Goal: Task Accomplishment & Management: Complete application form

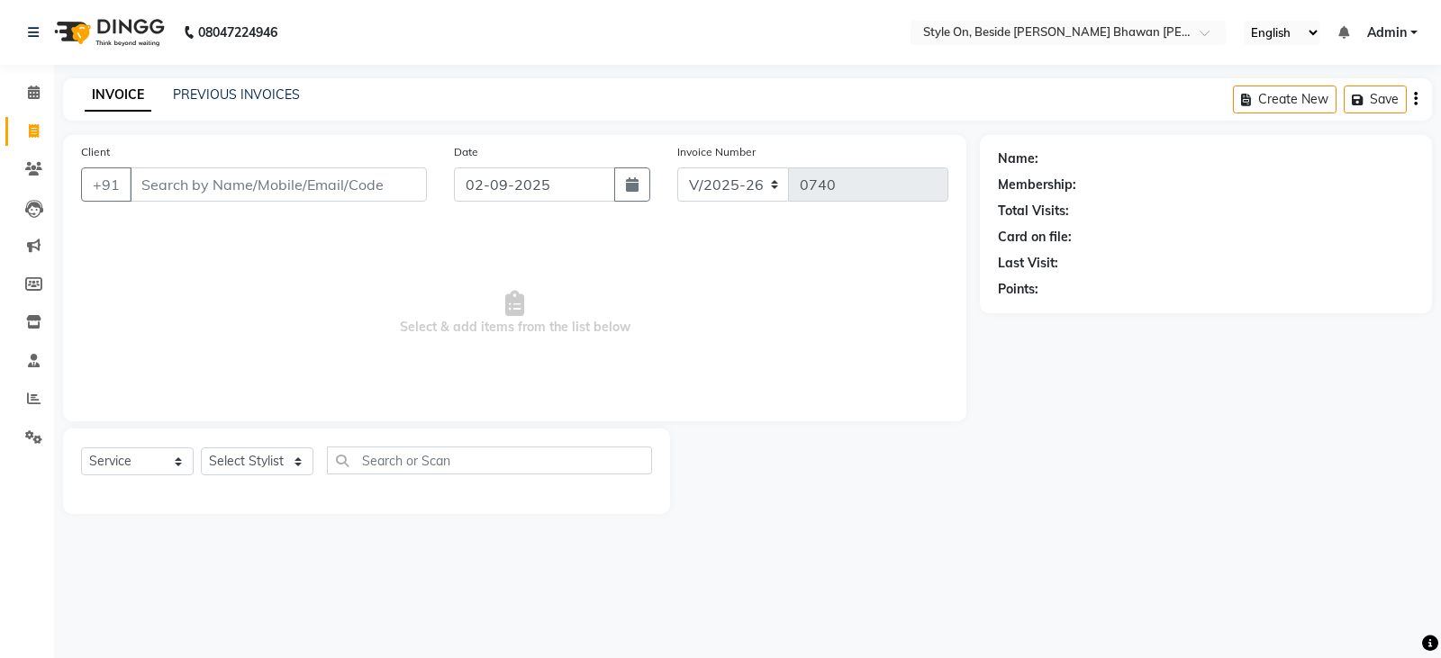
select select "4700"
select select "service"
type input "9630000036"
click at [359, 192] on button "Add Client" at bounding box center [380, 184] width 93 height 34
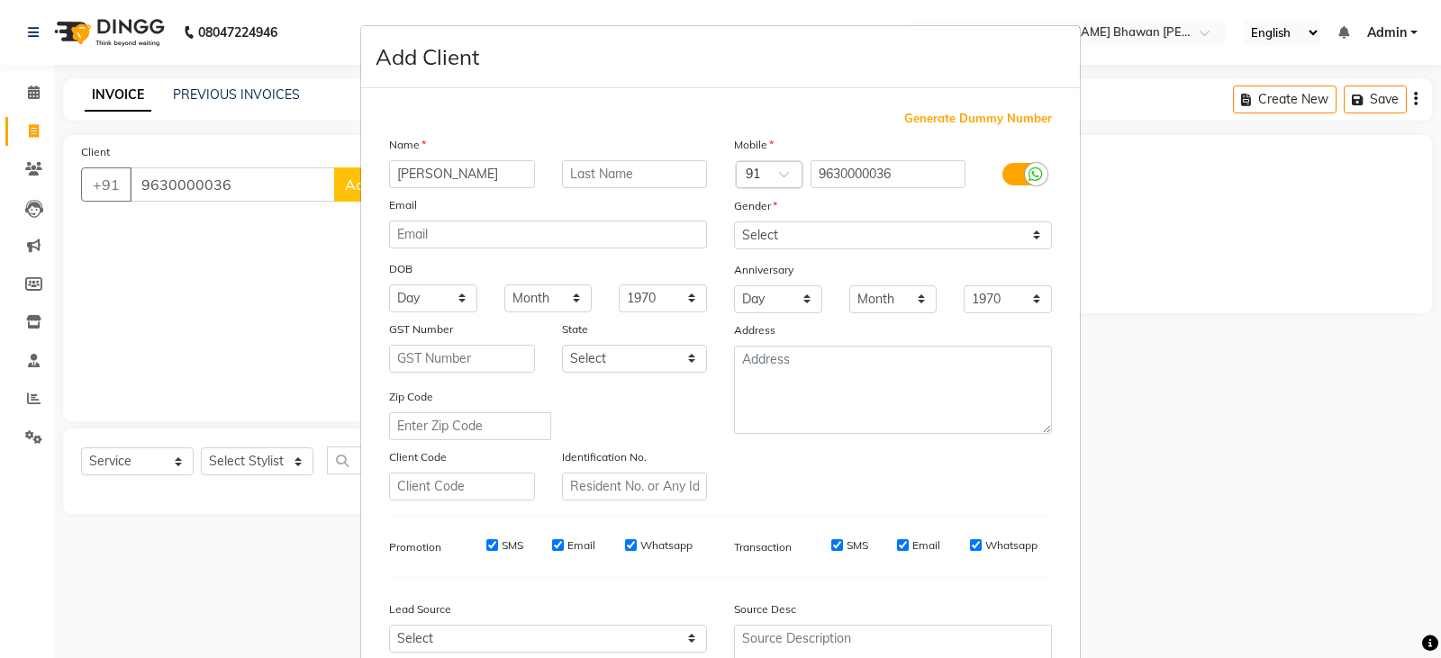
type input "[PERSON_NAME]"
click at [766, 232] on select "Select [DEMOGRAPHIC_DATA] [DEMOGRAPHIC_DATA] Other Prefer Not To Say" at bounding box center [893, 236] width 318 height 28
select select "[DEMOGRAPHIC_DATA]"
click at [734, 222] on select "Select [DEMOGRAPHIC_DATA] [DEMOGRAPHIC_DATA] Other Prefer Not To Say" at bounding box center [893, 236] width 318 height 28
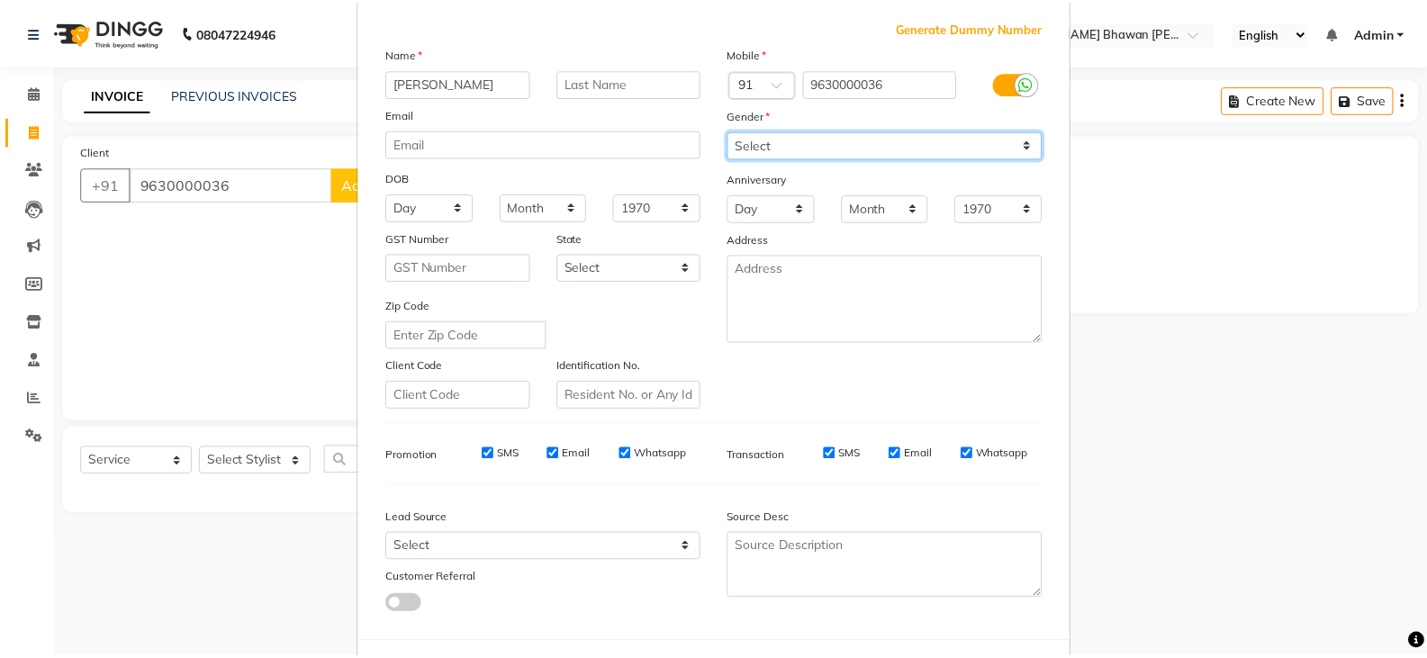
scroll to position [173, 0]
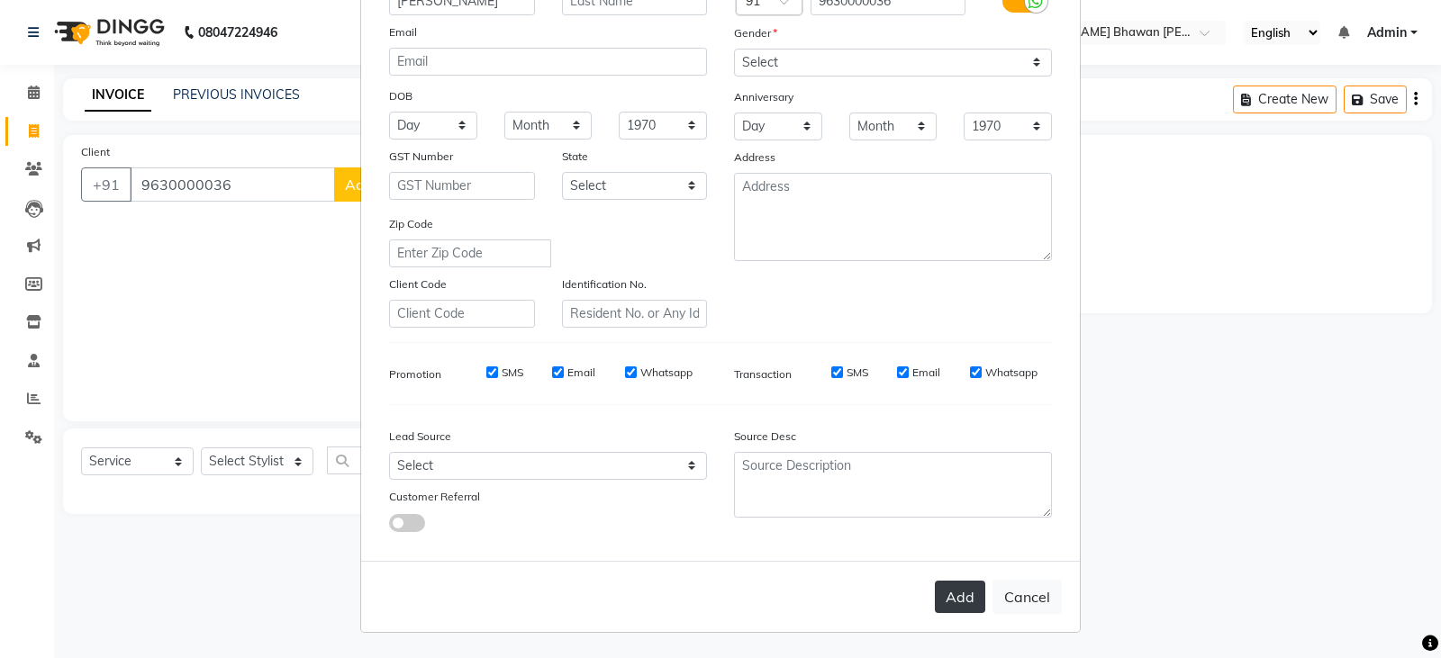
click at [954, 605] on button "Add" at bounding box center [960, 597] width 50 height 32
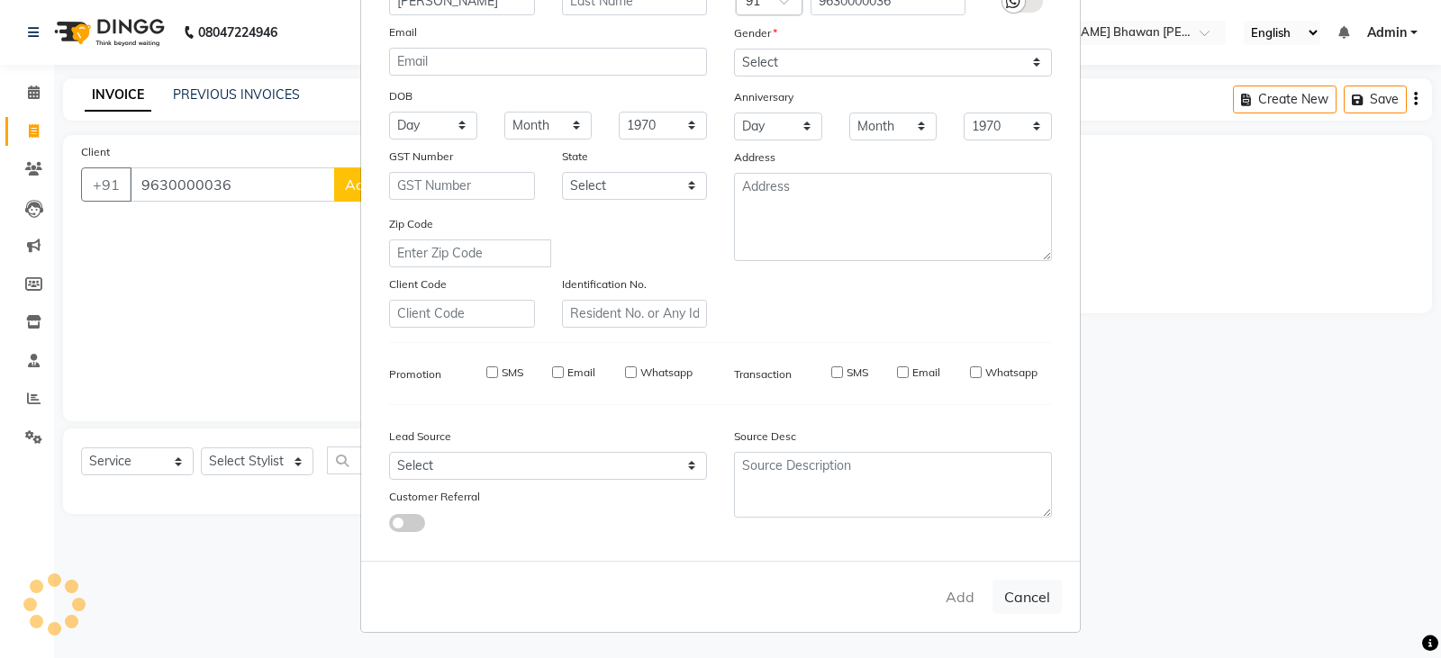
select select
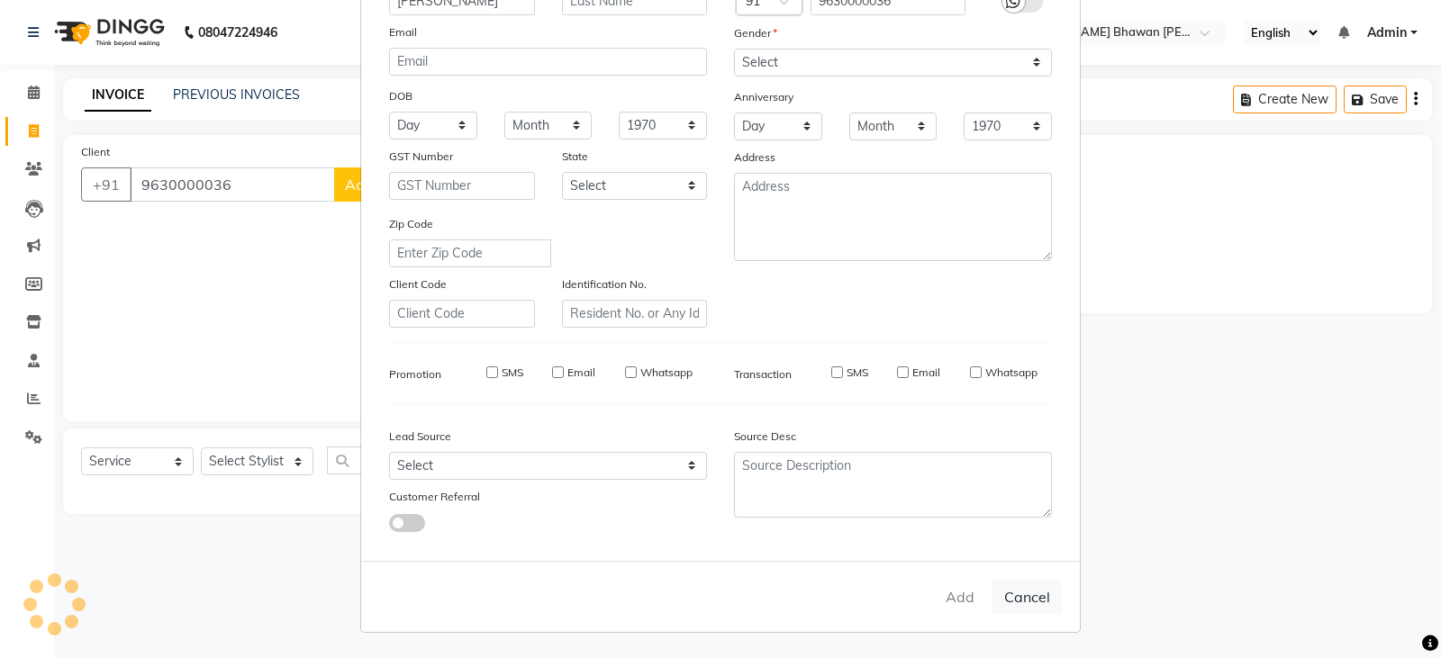
select select
checkbox input "false"
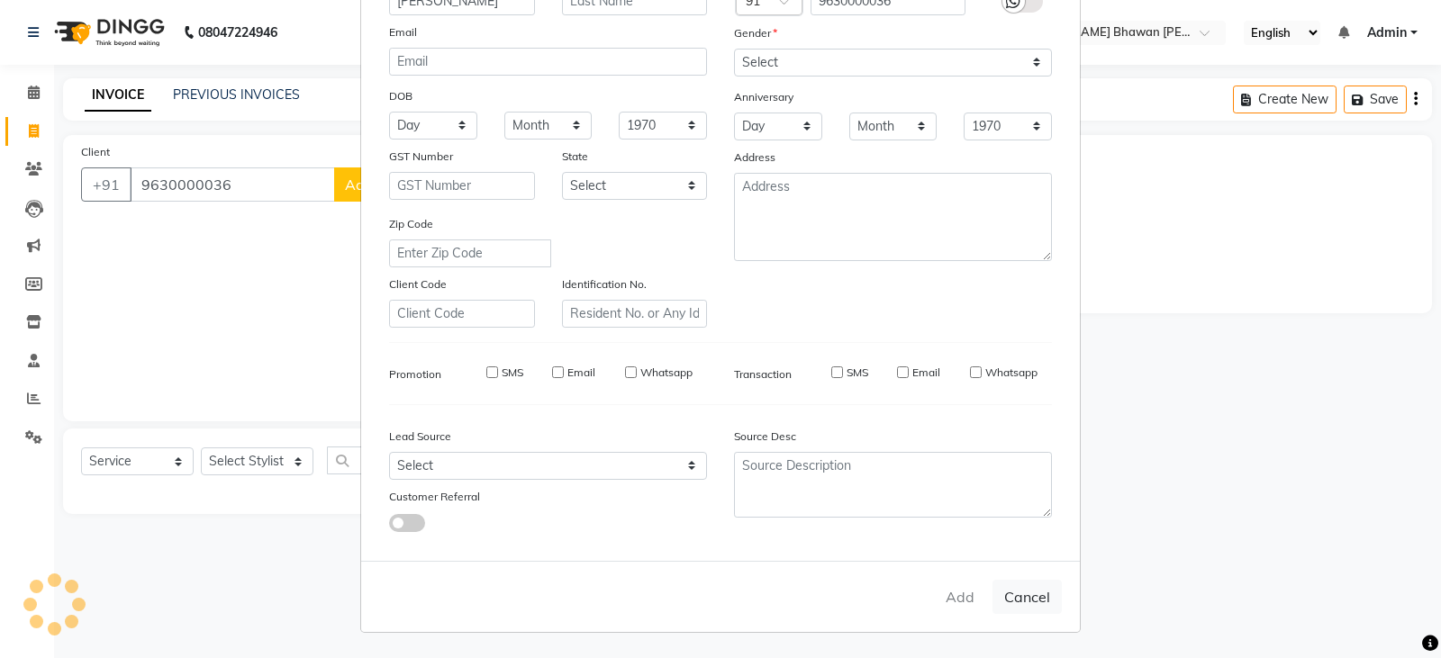
checkbox input "false"
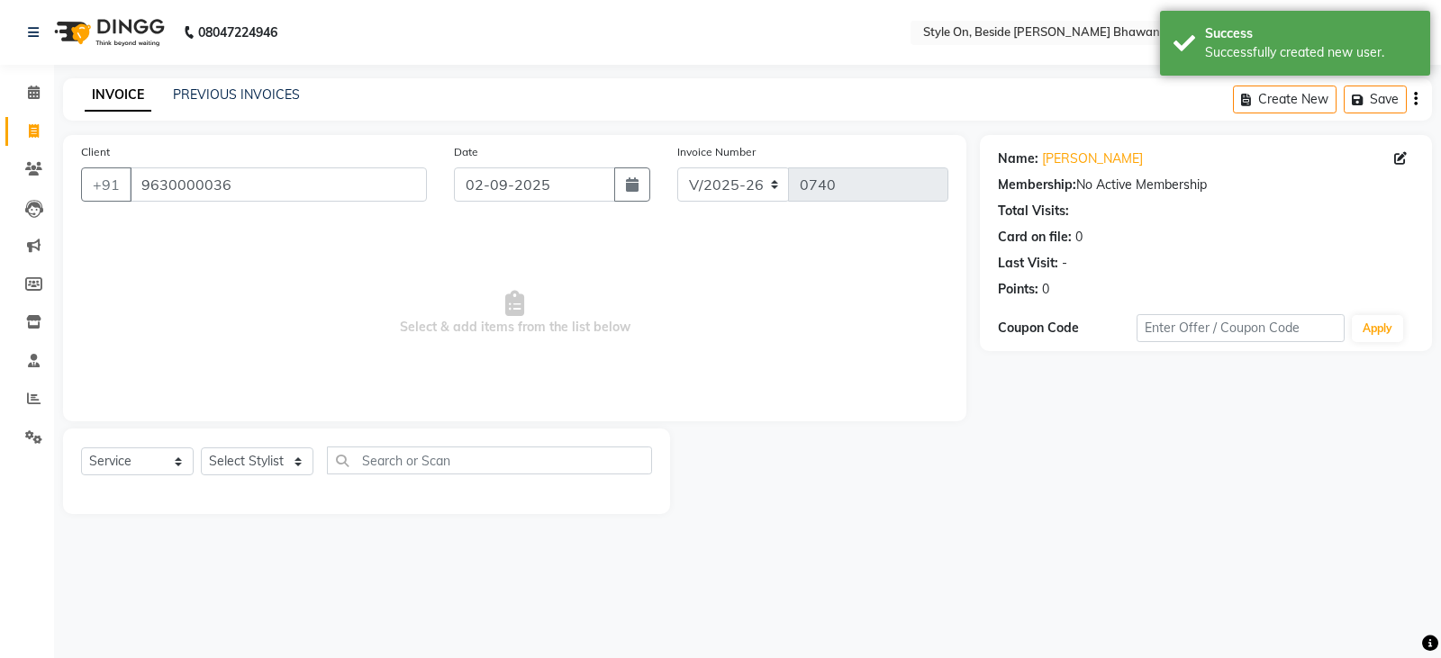
click at [262, 478] on div "Select Service Product Membership Package Voucher Prepaid Gift Card Select Styl…" at bounding box center [366, 468] width 571 height 42
click at [260, 470] on select "Select Stylist [PERSON_NAME] Anju [PERSON_NAME] [PERSON_NAME] [PERSON_NAME] [PE…" at bounding box center [257, 462] width 113 height 28
select select "27829"
click at [201, 448] on select "Select Stylist [PERSON_NAME] Anju [PERSON_NAME] [PERSON_NAME] [PERSON_NAME] [PE…" at bounding box center [257, 462] width 113 height 28
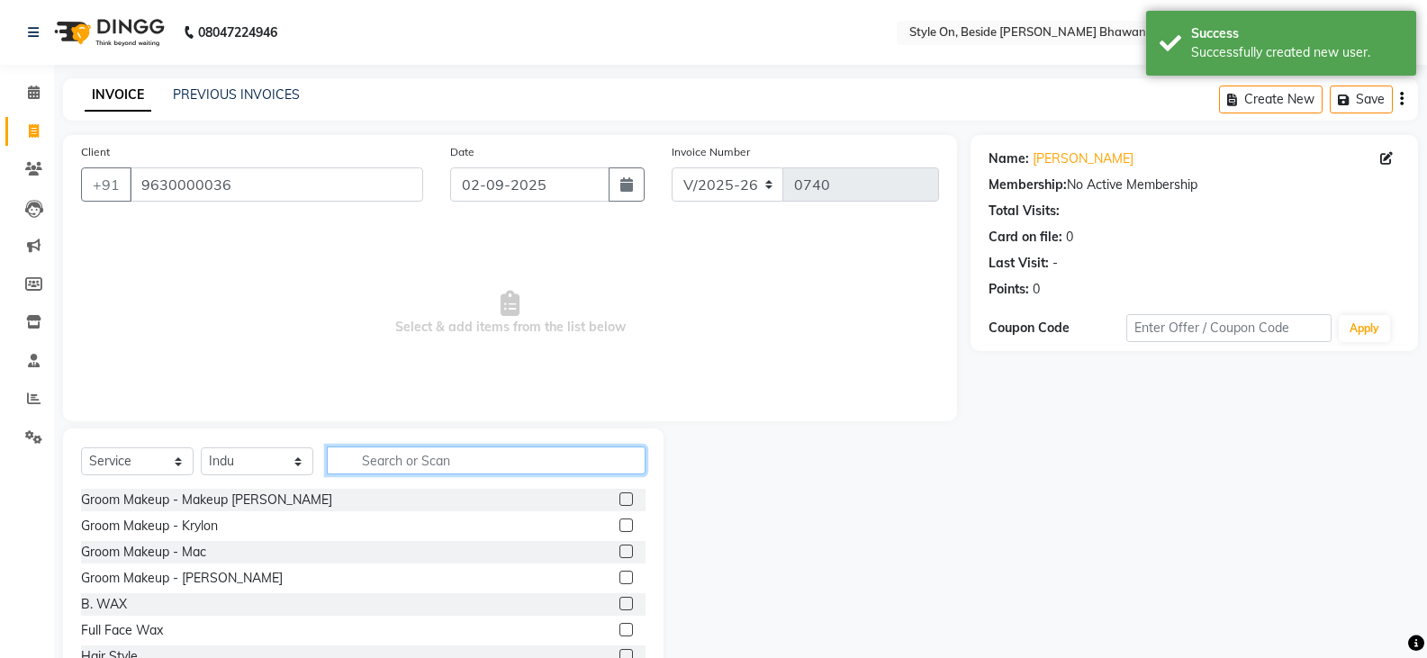
click at [359, 448] on input "text" at bounding box center [486, 461] width 319 height 28
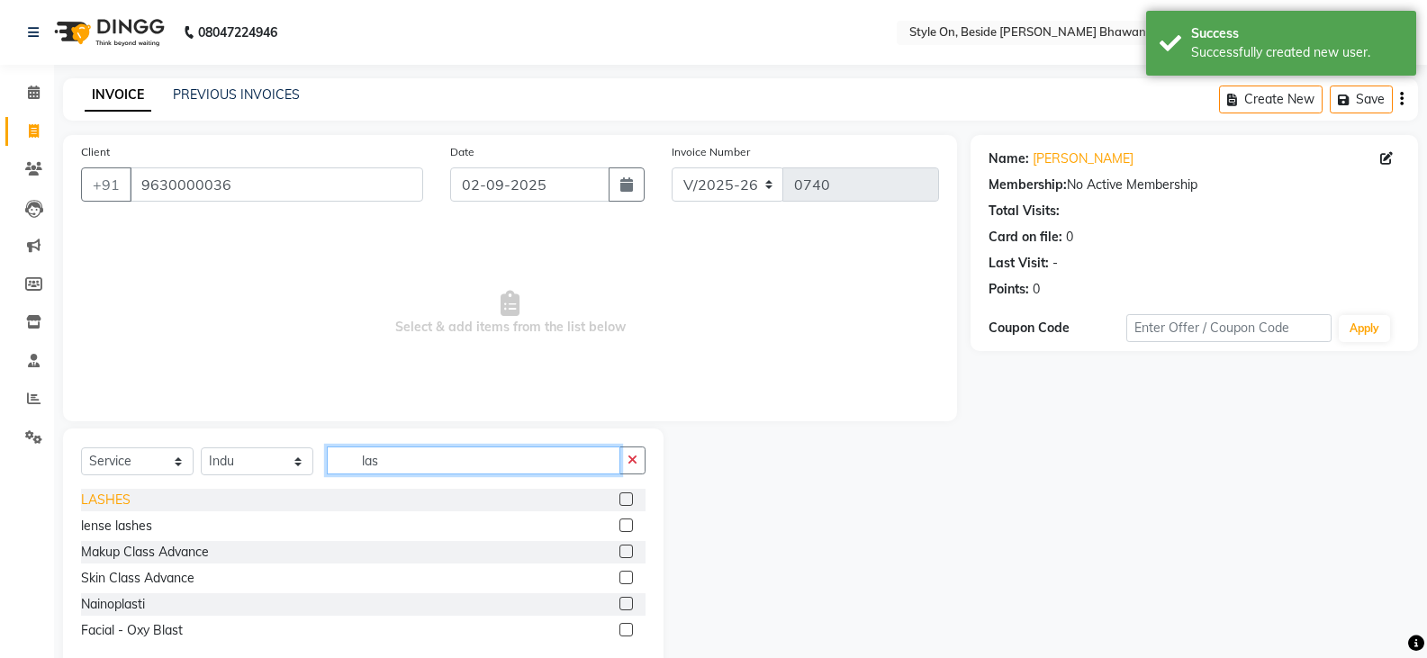
type input "las"
click at [107, 498] on div "LASHES" at bounding box center [106, 500] width 50 height 19
checkbox input "false"
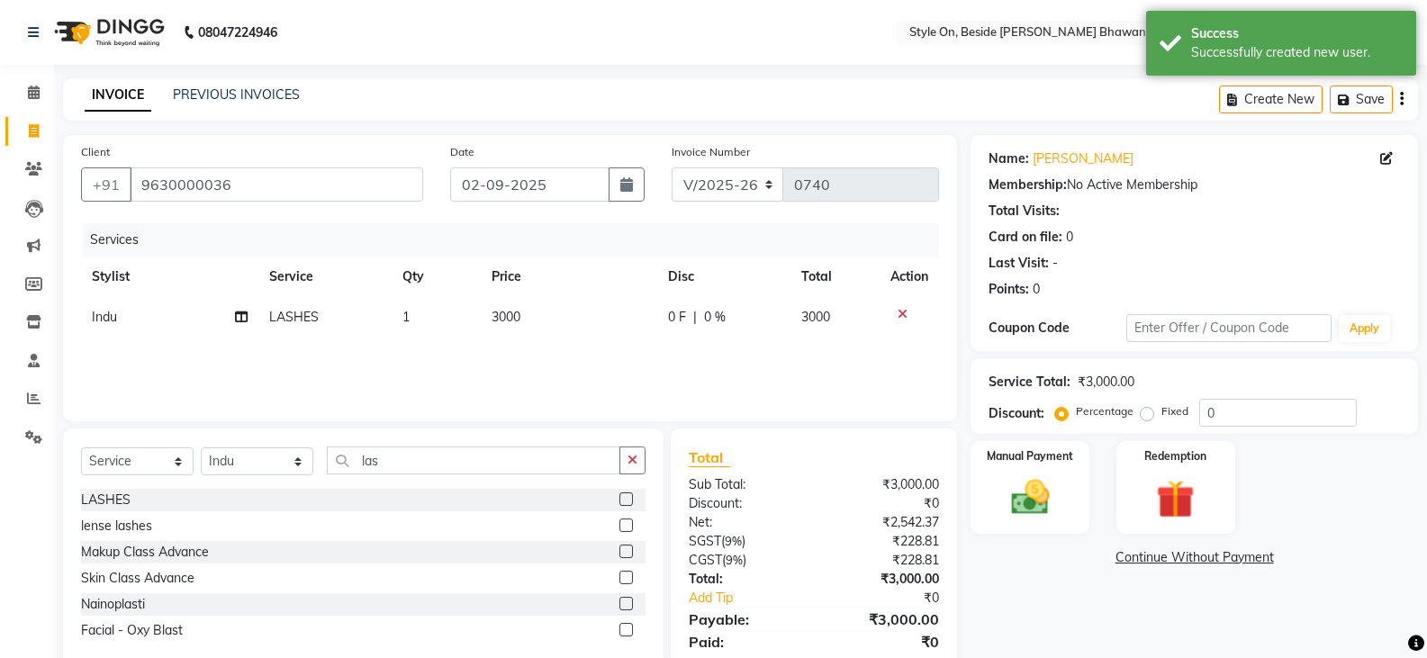
click at [525, 326] on td "3000" at bounding box center [569, 317] width 177 height 41
select select "27829"
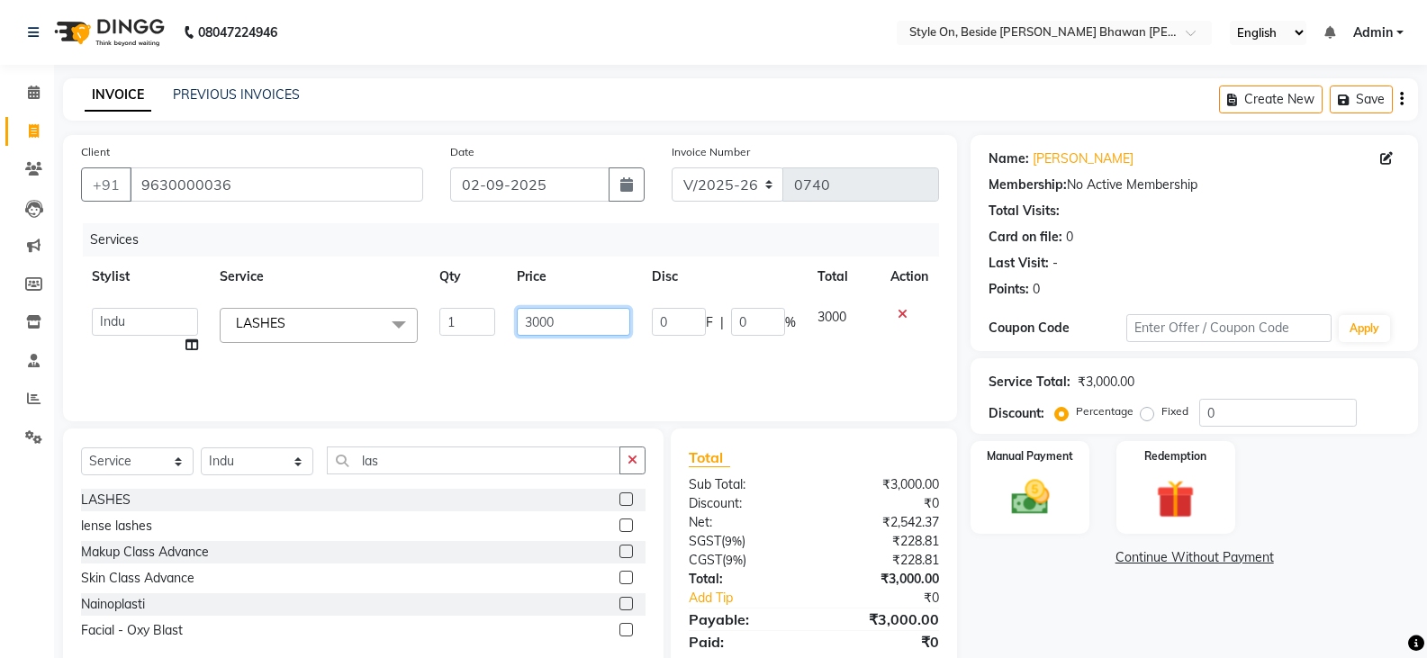
drag, startPoint x: 544, startPoint y: 325, endPoint x: 511, endPoint y: 326, distance: 32.4
click at [511, 326] on td "3000" at bounding box center [573, 331] width 134 height 68
type input "2700"
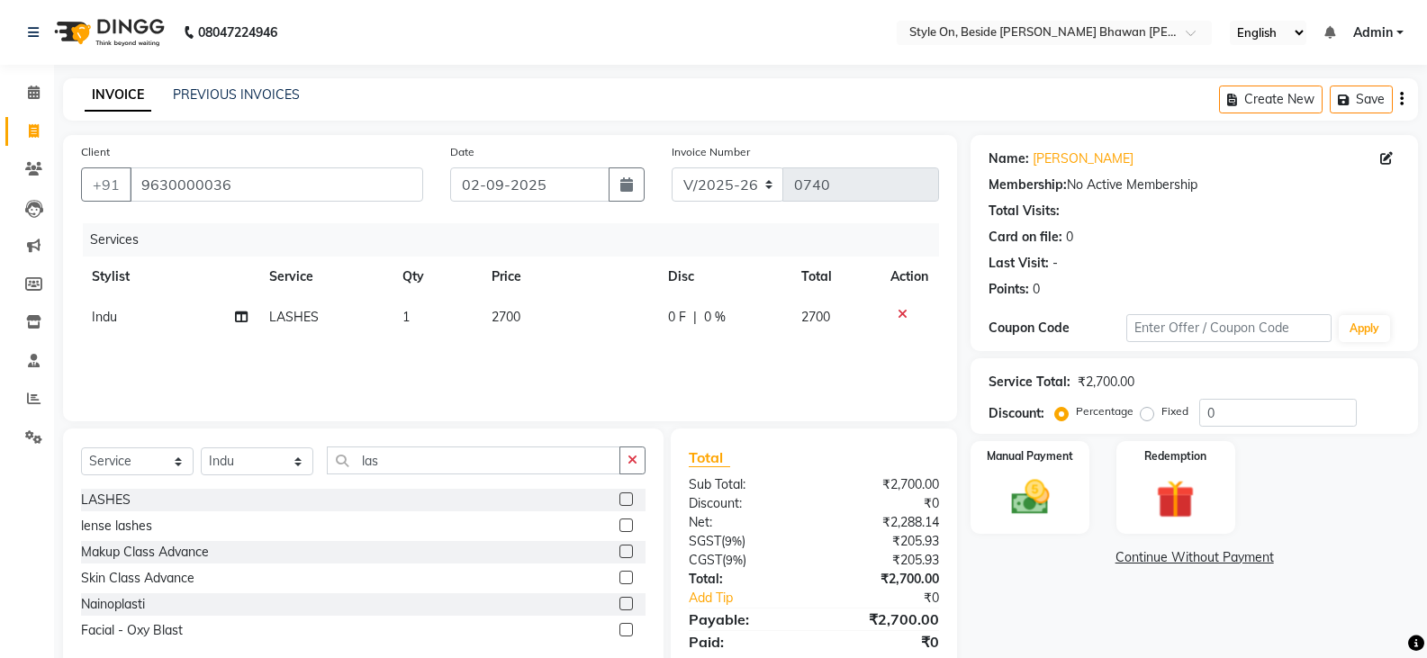
click at [514, 346] on div "Services Stylist Service Qty Price Disc Total Action Indu LASHES 1 2700 0 F | 0…" at bounding box center [510, 313] width 858 height 180
click at [211, 470] on select "Select Stylist [PERSON_NAME] Anju [PERSON_NAME] [PERSON_NAME] [PERSON_NAME] [PE…" at bounding box center [257, 462] width 113 height 28
select select "27820"
click at [201, 448] on select "Select Stylist [PERSON_NAME] Anju [PERSON_NAME] [PERSON_NAME] [PERSON_NAME] [PE…" at bounding box center [257, 462] width 113 height 28
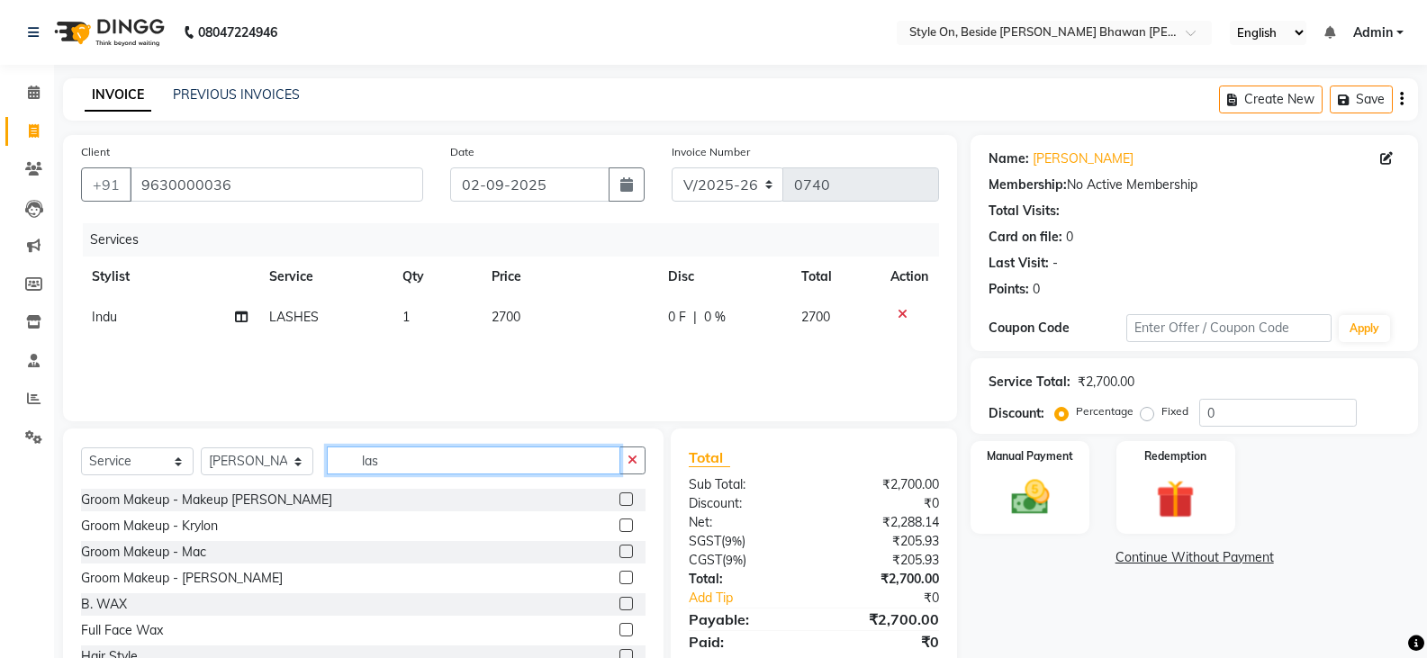
drag, startPoint x: 395, startPoint y: 463, endPoint x: 340, endPoint y: 475, distance: 56.4
click at [350, 475] on div "Select Service Product Membership Package Voucher Prepaid Gift Card Select Styl…" at bounding box center [363, 468] width 565 height 42
type input "las"
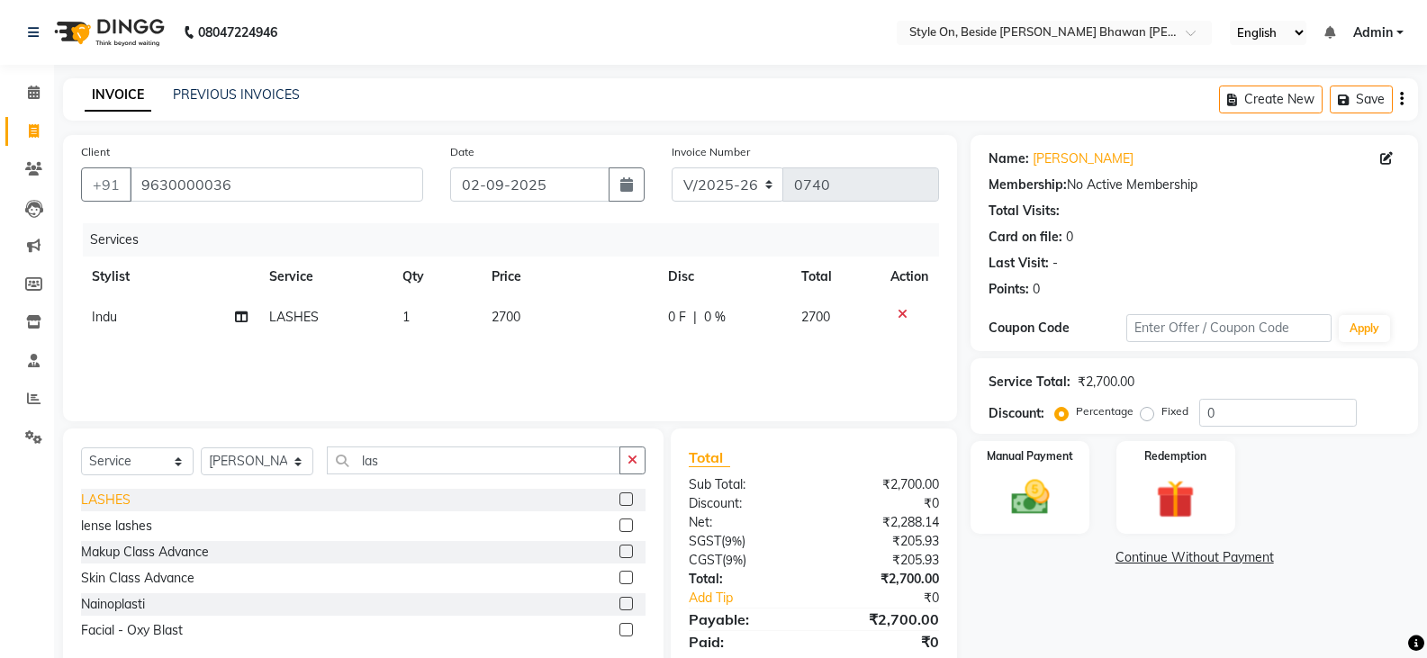
click at [115, 499] on div "LASHES" at bounding box center [106, 500] width 50 height 19
checkbox input "false"
click at [521, 362] on td "3000" at bounding box center [570, 358] width 176 height 41
select select "27820"
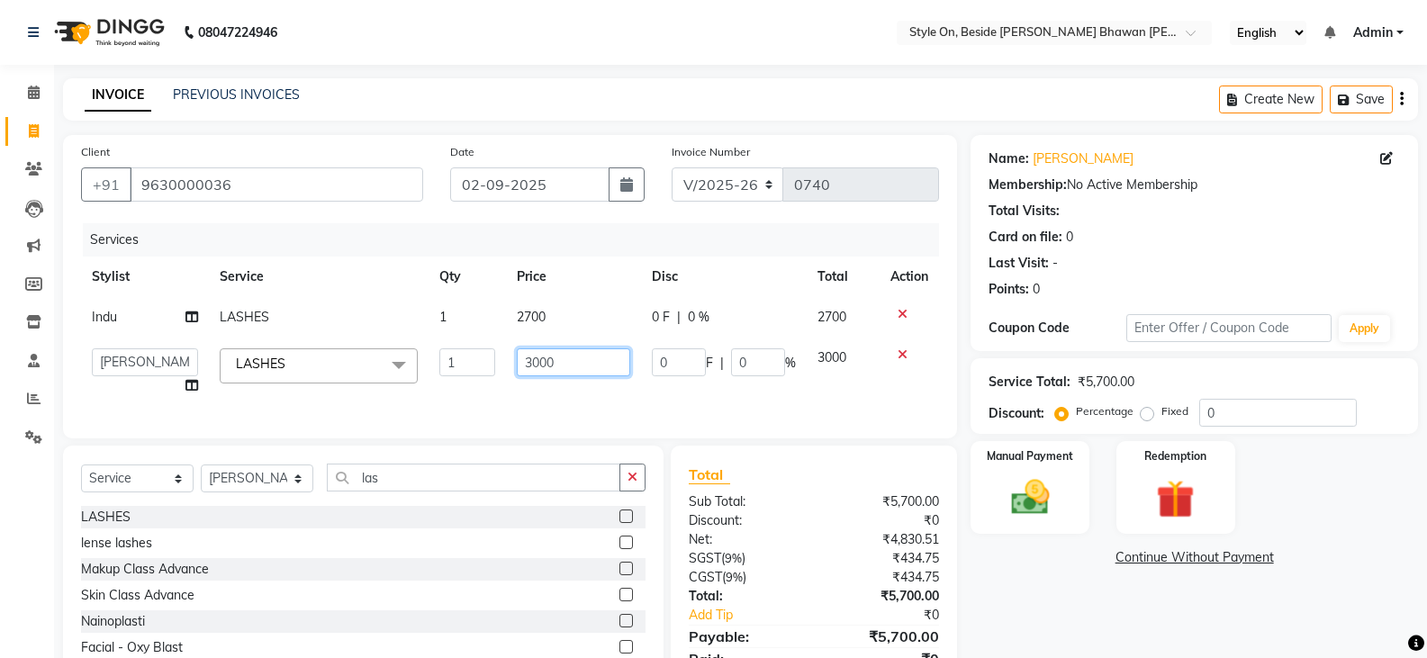
drag, startPoint x: 537, startPoint y: 362, endPoint x: 488, endPoint y: 376, distance: 50.7
click at [488, 376] on tr "[PERSON_NAME] Anju [PERSON_NAME] [PERSON_NAME] [PERSON_NAME] [PERSON_NAME] [PER…" at bounding box center [510, 372] width 858 height 68
type input "2700"
click at [514, 405] on div "Services Stylist Service Qty Price Disc Total Action Indu LASHES 1 2700 0 F | 0…" at bounding box center [510, 321] width 858 height 197
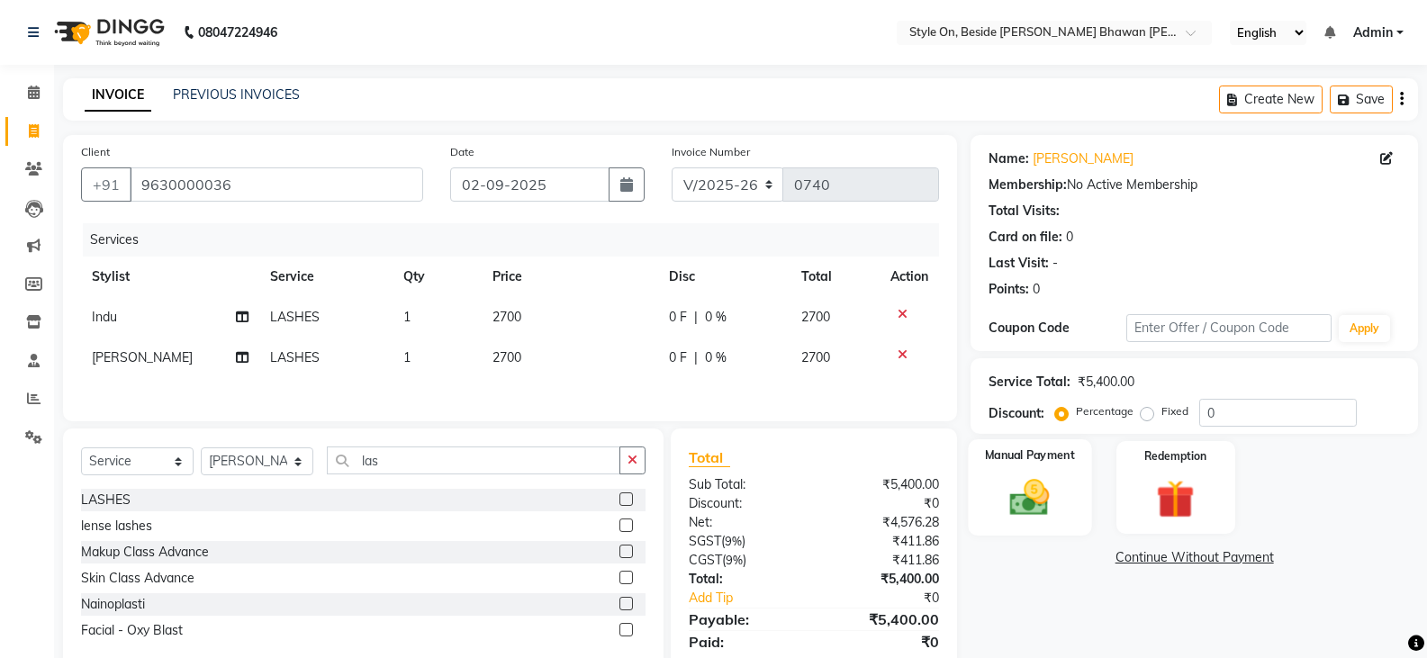
click at [1052, 496] on img at bounding box center [1030, 498] width 64 height 46
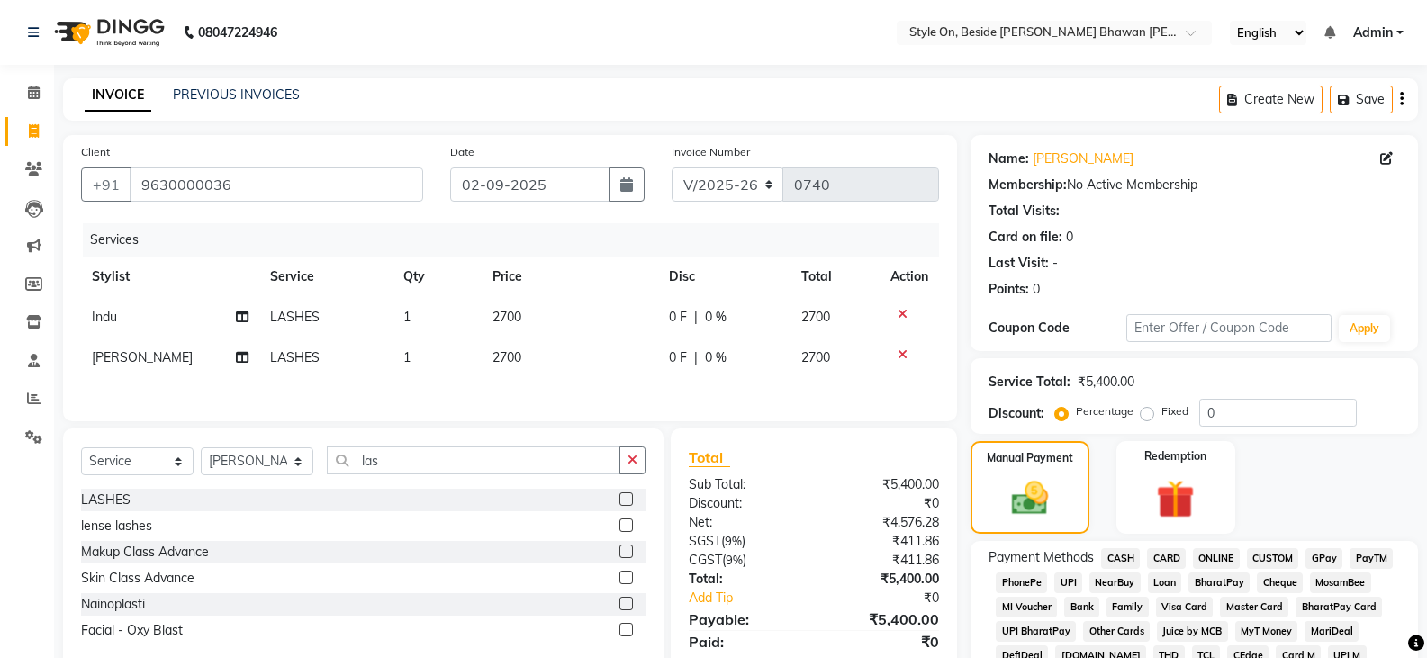
click at [1124, 559] on span "CASH" at bounding box center [1120, 558] width 39 height 21
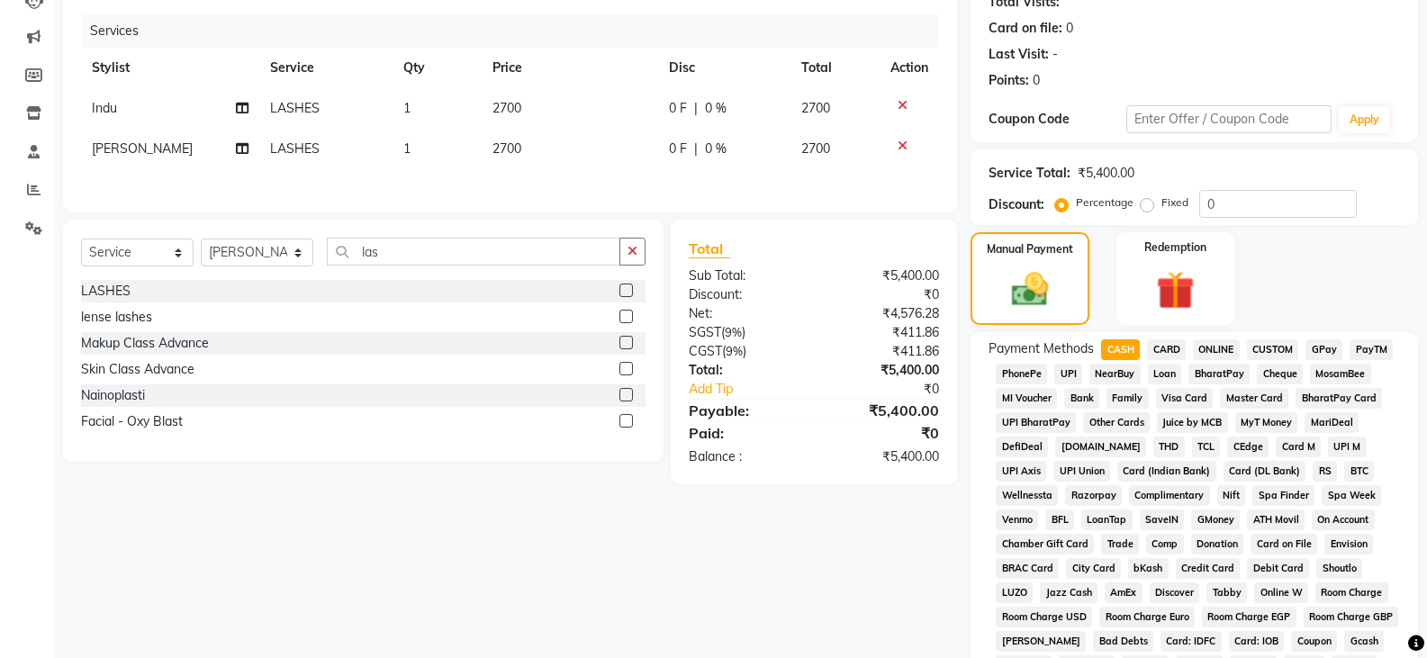
scroll to position [540, 0]
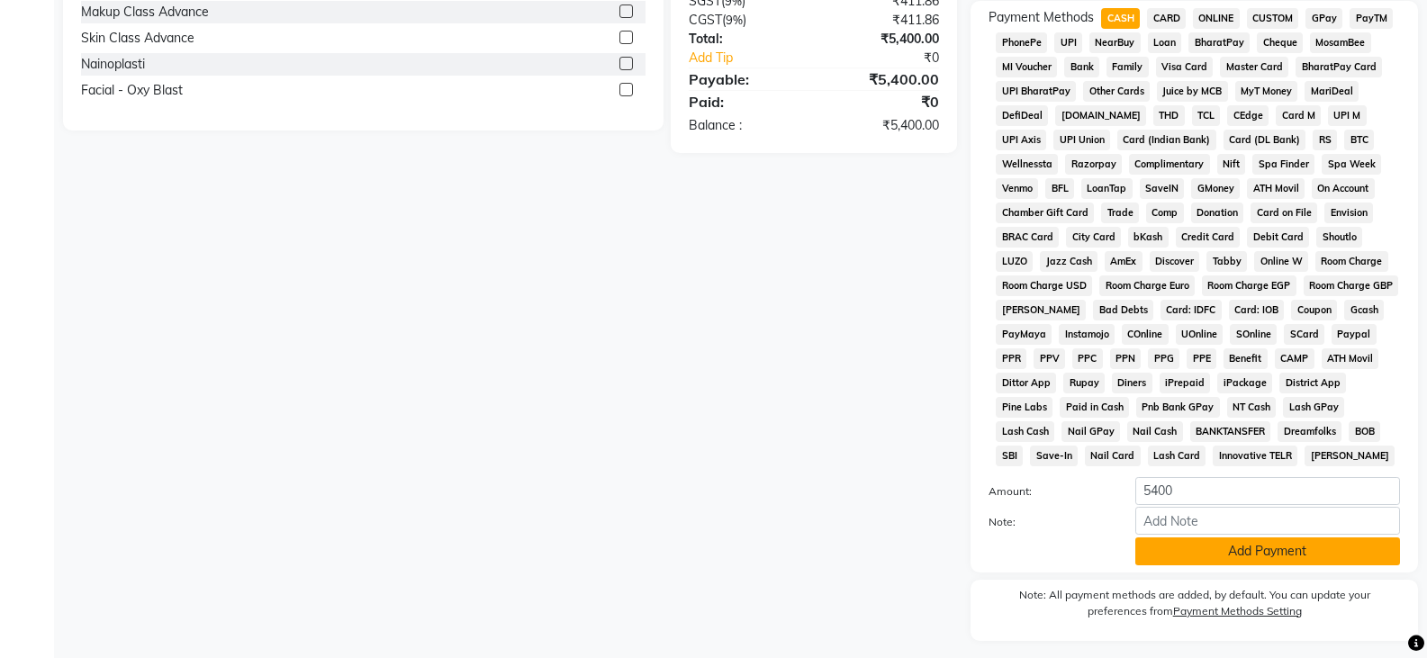
click at [1224, 560] on button "Add Payment" at bounding box center [1267, 552] width 265 height 28
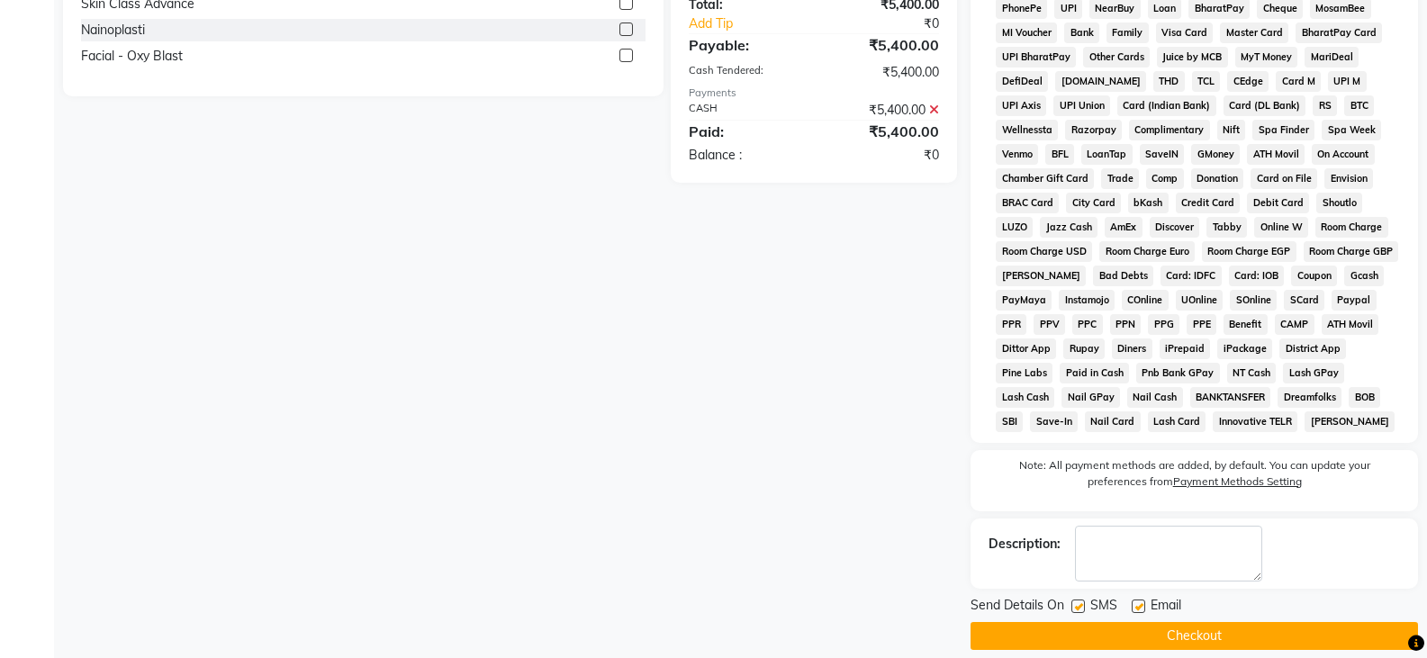
scroll to position [593, 0]
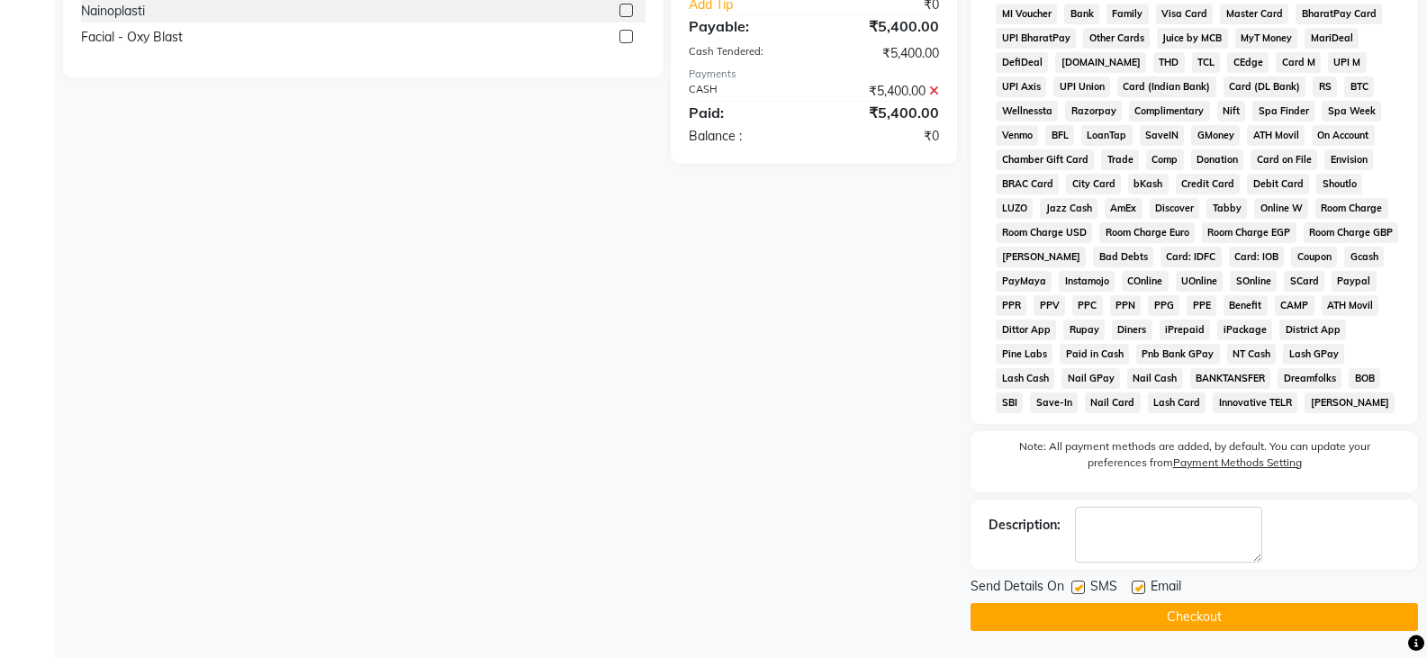
click at [1215, 618] on button "Checkout" at bounding box center [1195, 617] width 448 height 28
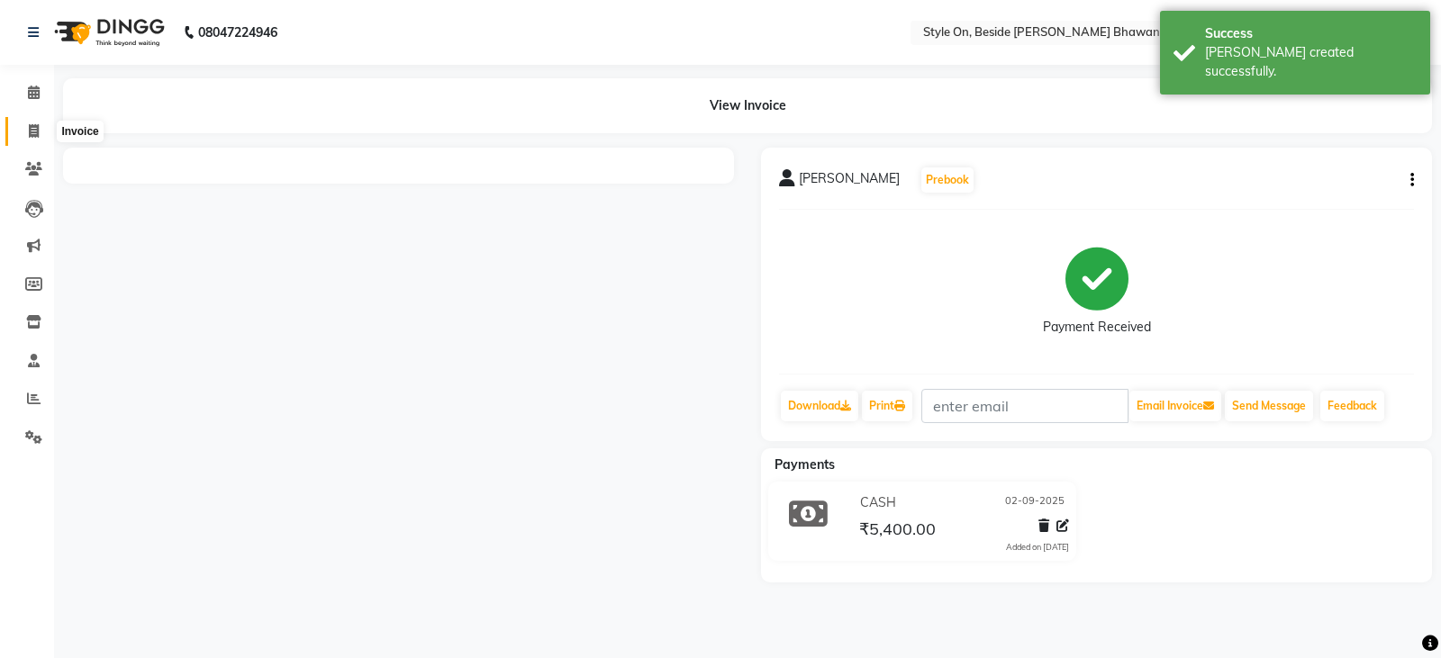
click at [33, 133] on icon at bounding box center [34, 131] width 10 height 14
select select "service"
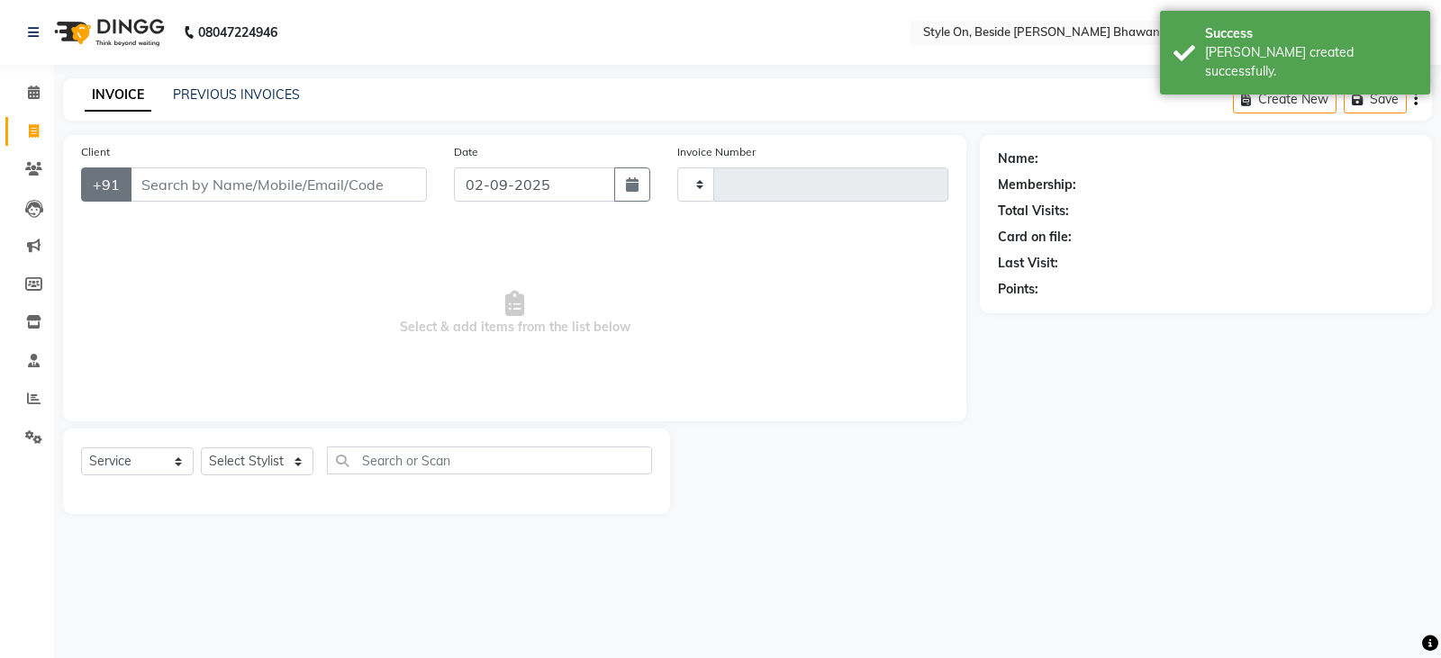
type input "0741"
select select "4700"
